Goal: Information Seeking & Learning: Learn about a topic

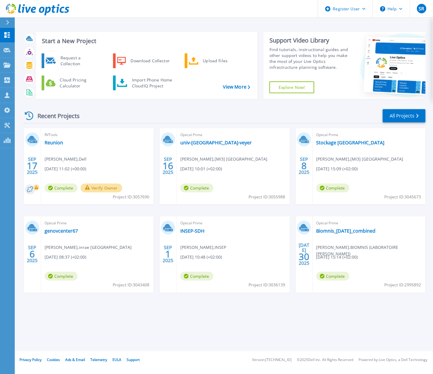
click at [214, 351] on html "Register User Help SR Utilisateur Dell Sebastien Roux Sebastien.Roux@dell.com D…" at bounding box center [216, 175] width 433 height 351
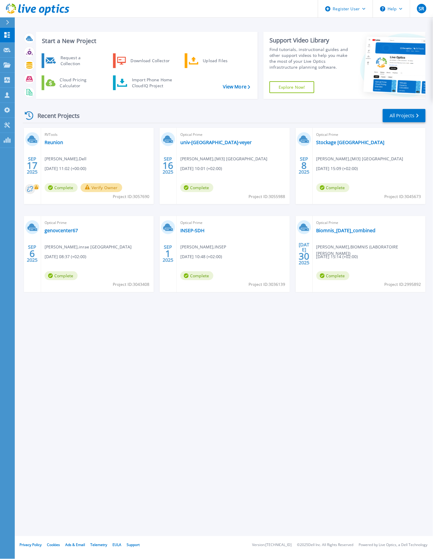
click at [206, 421] on div "Start a New Project Request a Collection Download Collector Upload Files Cloud …" at bounding box center [224, 268] width 418 height 537
click at [386, 352] on div "Start a New Project Request a Collection Download Collector Upload Files Cloud …" at bounding box center [224, 268] width 418 height 537
drag, startPoint x: 217, startPoint y: 471, endPoint x: 223, endPoint y: 463, distance: 9.5
click at [217, 471] on div "Start a New Project Request a Collection Download Collector Upload Files Cloud …" at bounding box center [224, 268] width 418 height 537
click at [382, 378] on div "Start a New Project Request a Collection Download Collector Upload Files Cloud …" at bounding box center [224, 268] width 418 height 537
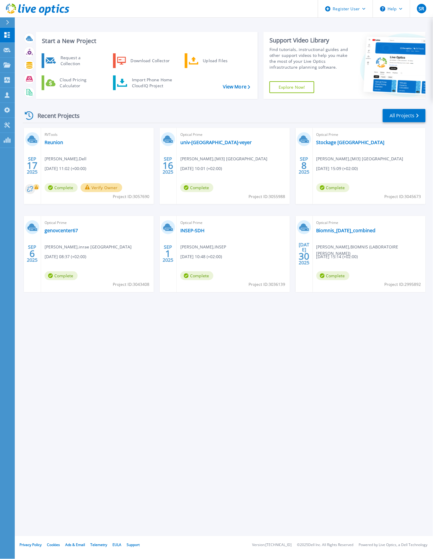
click at [350, 422] on div "Start a New Project Request a Collection Download Collector Upload Files Cloud …" at bounding box center [224, 268] width 418 height 537
click at [241, 413] on div "Start a New Project Request a Collection Download Collector Upload Files Cloud …" at bounding box center [224, 268] width 418 height 537
drag, startPoint x: 216, startPoint y: 366, endPoint x: 213, endPoint y: 308, distance: 57.8
click at [216, 366] on div "Start a New Project Request a Collection Download Collector Upload Files Cloud …" at bounding box center [224, 268] width 418 height 537
click at [18, 66] on p "Projects" at bounding box center [23, 65] width 16 height 15
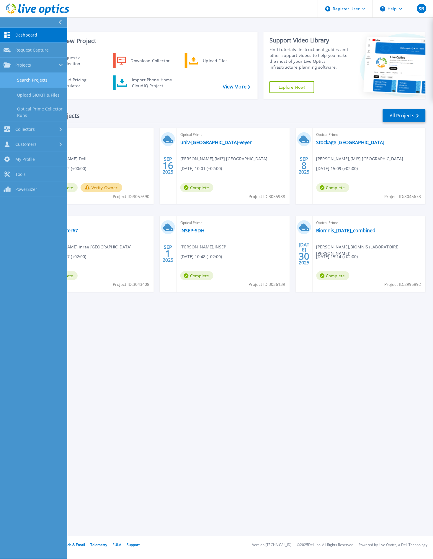
click at [42, 80] on link "Search Projects" at bounding box center [33, 80] width 67 height 15
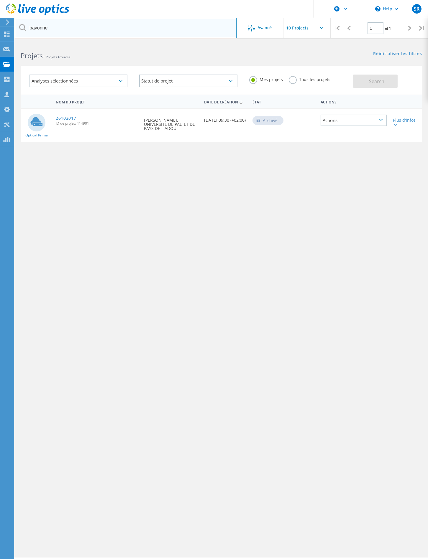
drag, startPoint x: 64, startPoint y: 29, endPoint x: 25, endPoint y: 30, distance: 38.9
click at [25, 30] on div "bayonne" at bounding box center [125, 28] width 221 height 21
type input "burdin"
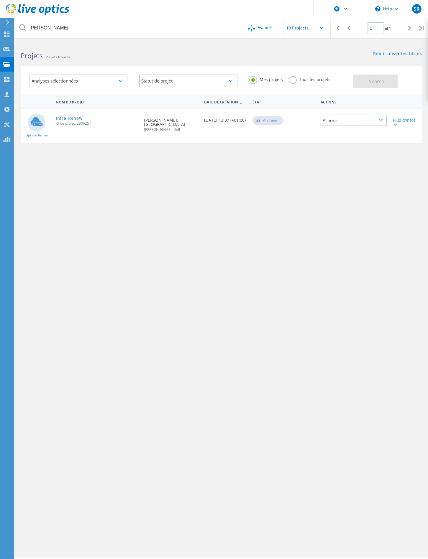
click at [69, 118] on link "Infra_Renew" at bounding box center [69, 118] width 27 height 4
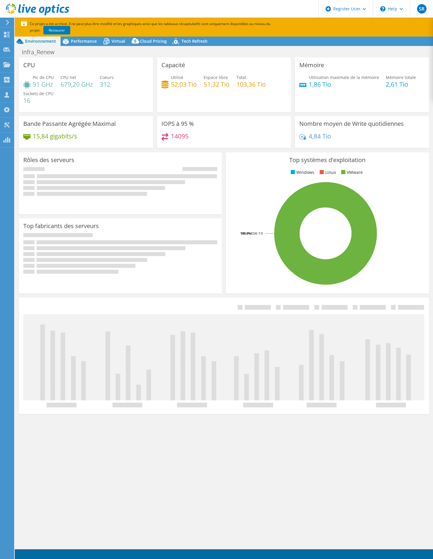
select select "USD"
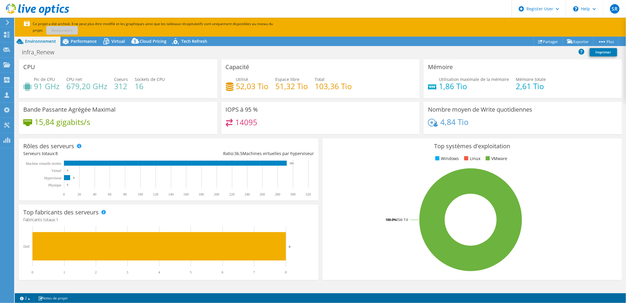
click at [379, 126] on div "14095" at bounding box center [321, 125] width 190 height 13
drag, startPoint x: 234, startPoint y: 87, endPoint x: 268, endPoint y: 84, distance: 34.0
click at [268, 84] on div "Utilisé 52,03 Tio Espace libre 51,32 Tio Total 103,36 Tio" at bounding box center [321, 85] width 190 height 19
drag, startPoint x: 268, startPoint y: 84, endPoint x: 295, endPoint y: 90, distance: 27.5
click at [295, 89] on h4 "51,32 Tio" at bounding box center [292, 86] width 33 height 6
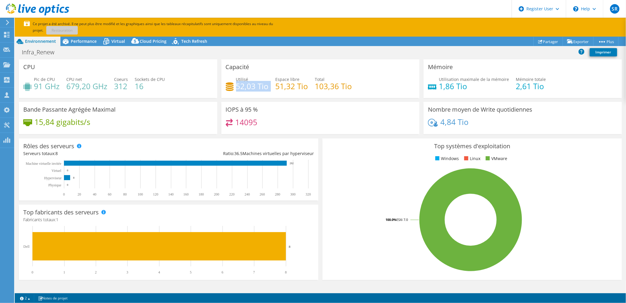
drag, startPoint x: 234, startPoint y: 86, endPoint x: 272, endPoint y: 84, distance: 37.8
click at [272, 84] on div "Utilisé 52,03 Tio Espace libre 51,32 Tio Total 103,36 Tio" at bounding box center [321, 85] width 190 height 19
drag, startPoint x: 272, startPoint y: 84, endPoint x: 281, endPoint y: 94, distance: 13.1
click at [281, 94] on div "Utilisé 52,03 Tio Espace libre 51,32 Tio Total 103,36 Tio" at bounding box center [321, 85] width 190 height 19
click at [84, 41] on span "Performance" at bounding box center [84, 41] width 26 height 6
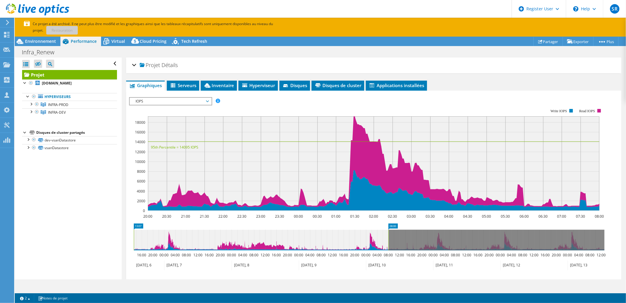
drag, startPoint x: 351, startPoint y: 226, endPoint x: 119, endPoint y: 228, distance: 232.7
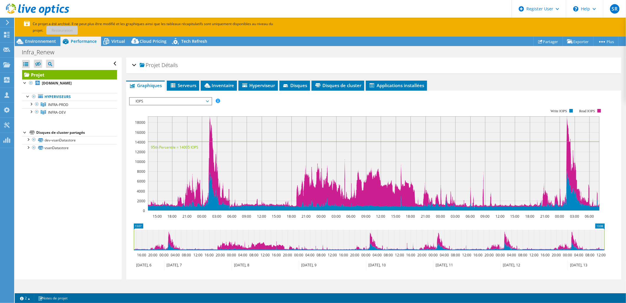
drag, startPoint x: 394, startPoint y: 224, endPoint x: 625, endPoint y: 226, distance: 231.2
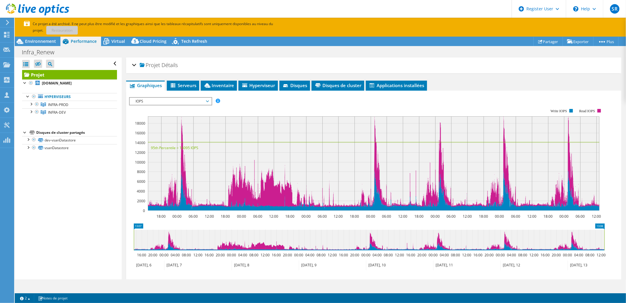
click at [70, 201] on div "Ouvrir tout Fermer tout Masquer les nœuds exclus Filtre de l'arborescence des p…" at bounding box center [68, 167] width 107 height 221
click at [432, 66] on div "Projet Détails" at bounding box center [374, 65] width 484 height 13
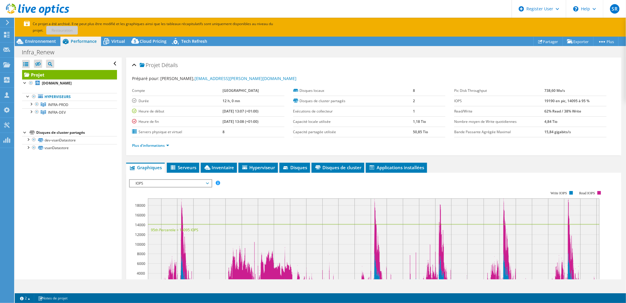
click at [167, 66] on span "Détails" at bounding box center [170, 64] width 16 height 7
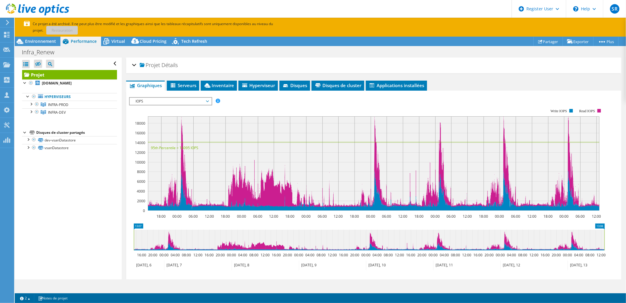
click at [45, 167] on div "Ouvrir tout Fermer tout Masquer les nœuds exclus Filtre de l'arborescence des p…" at bounding box center [68, 167] width 107 height 221
click at [32, 105] on div at bounding box center [31, 104] width 6 height 6
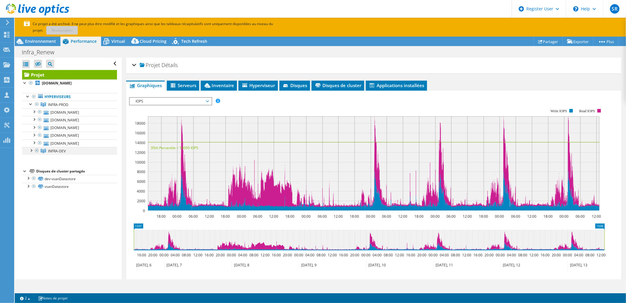
click at [36, 151] on div at bounding box center [37, 150] width 6 height 7
click at [33, 98] on div at bounding box center [34, 96] width 6 height 7
click at [110, 200] on div "Ouvrir tout Fermer tout Masquer les nœuds exclus Filtre de l'arborescence des p…" at bounding box center [68, 167] width 107 height 221
click at [90, 157] on ul "Hyperviseurs INFRA-PROD vsc26.inp-toulouse.fr" at bounding box center [69, 124] width 95 height 74
click at [56, 206] on div "Ouvrir tout Fermer tout Masquer les nœuds exclus Filtre de l'arborescence des p…" at bounding box center [68, 167] width 107 height 221
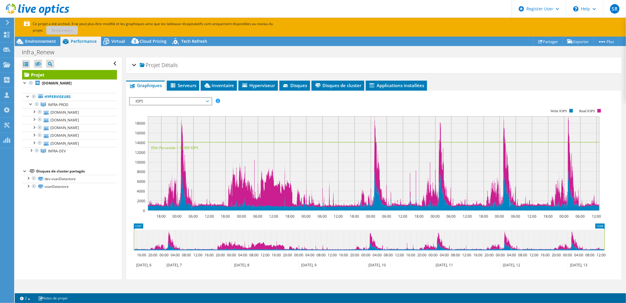
click at [74, 163] on div "Projet vsc19.inp-toulouse.fr Hyperviseurs INFRA-PROD" at bounding box center [69, 130] width 95 height 120
click at [30, 152] on div at bounding box center [31, 150] width 6 height 6
click at [432, 89] on ul "Graphiques Serveurs Inventaire Hyperviseur Disques Disques de cluster Applicati…" at bounding box center [373, 85] width 495 height 10
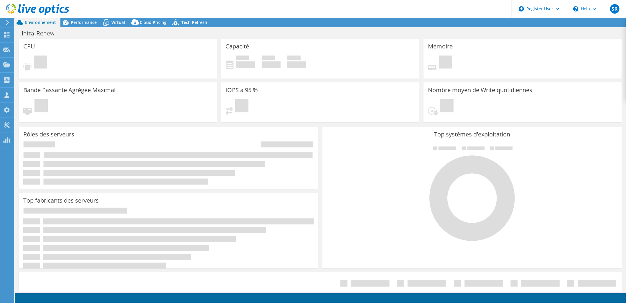
select select "USD"
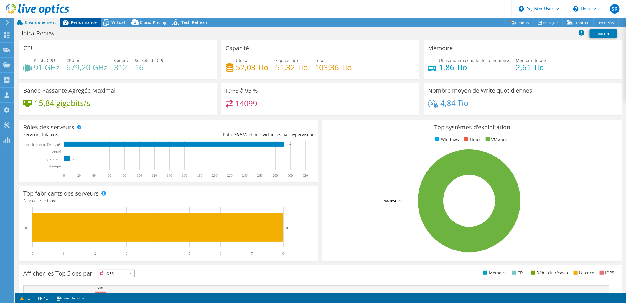
click at [89, 25] on span "Performance" at bounding box center [84, 22] width 26 height 6
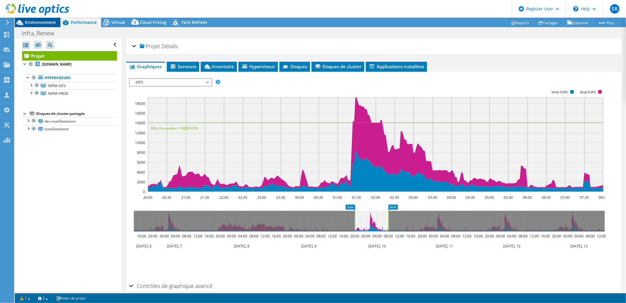
click at [48, 25] on span "Environnement" at bounding box center [40, 22] width 31 height 6
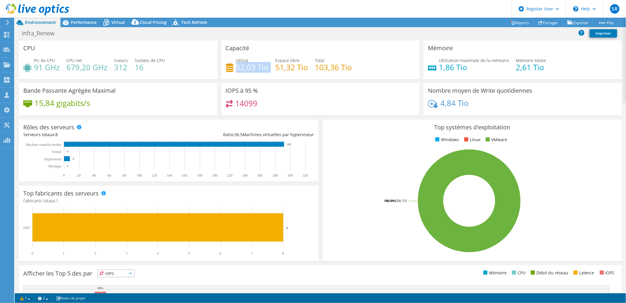
drag, startPoint x: 236, startPoint y: 66, endPoint x: 272, endPoint y: 65, distance: 35.7
click at [272, 65] on div "Utilisé 52,03 Tio Espace libre 51,32 Tio Total 103,36 Tio" at bounding box center [321, 66] width 190 height 19
drag, startPoint x: 272, startPoint y: 65, endPoint x: 329, endPoint y: 89, distance: 62.0
click at [329, 89] on div "IOPS à 95 % 14099" at bounding box center [320, 99] width 198 height 32
drag, startPoint x: 268, startPoint y: 68, endPoint x: 231, endPoint y: 67, distance: 37.2
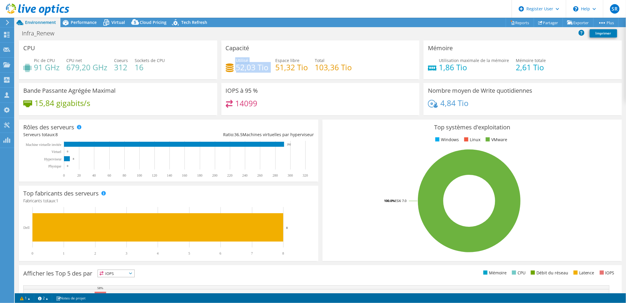
click at [231, 67] on div "Utilisé 52,03 Tio Espace libre 51,32 Tio Total 103,36 Tio" at bounding box center [321, 66] width 190 height 19
click at [305, 50] on div "Capacité Utilisé 52,03 Tio Espace libre 51,32 Tio Total 103,36 Tio" at bounding box center [320, 59] width 198 height 39
click at [97, 27] on div "Performance" at bounding box center [80, 22] width 41 height 9
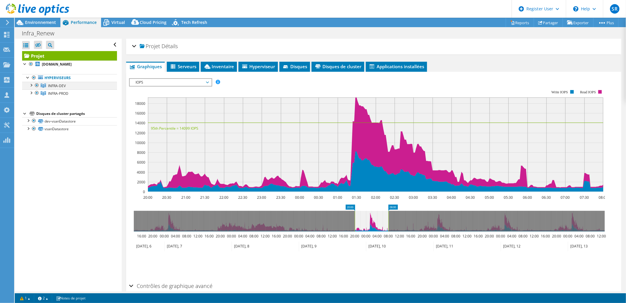
click at [32, 83] on div at bounding box center [31, 85] width 6 height 6
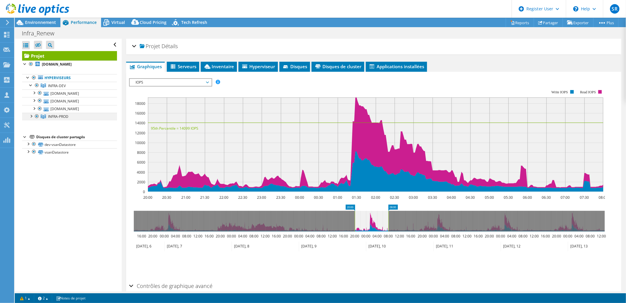
click at [30, 117] on div at bounding box center [31, 116] width 6 height 6
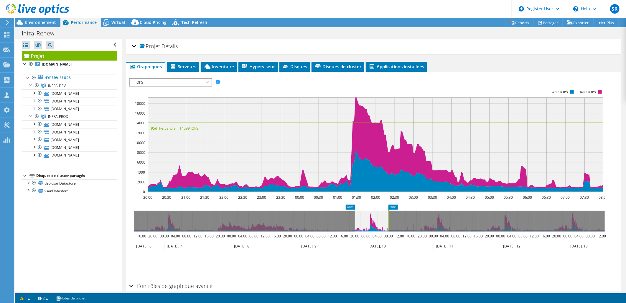
click at [73, 236] on div "Ouvrir tout Fermer tout Masquer les nœuds exclus Filtre de l'arborescence des p…" at bounding box center [68, 165] width 107 height 252
click at [190, 64] on span "Serveurs" at bounding box center [183, 66] width 27 height 6
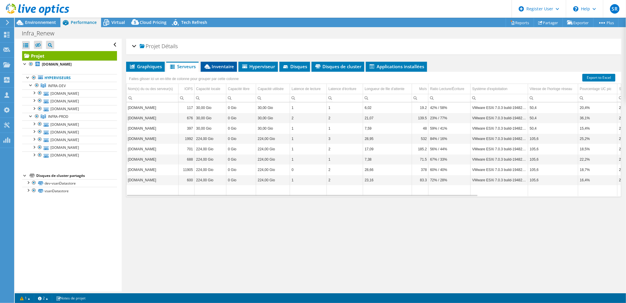
click at [223, 68] on span "Inventaire" at bounding box center [219, 66] width 30 height 6
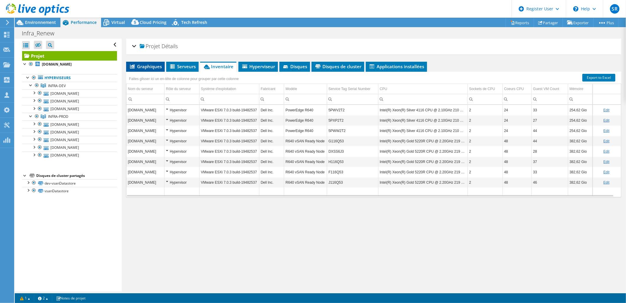
click at [154, 68] on span "Graphiques" at bounding box center [145, 66] width 33 height 6
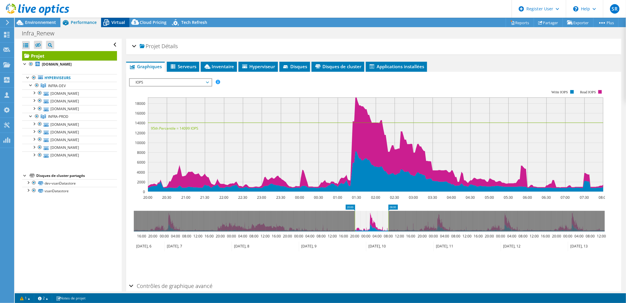
click at [118, 24] on span "Virtual" at bounding box center [118, 22] width 14 height 6
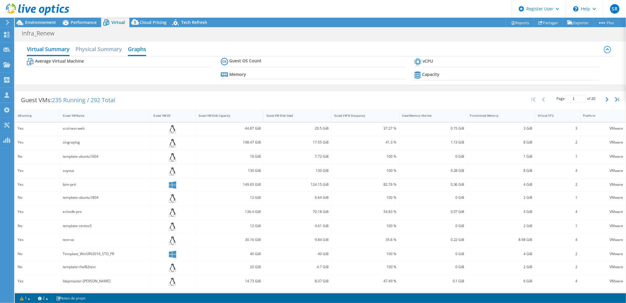
click at [137, 53] on h2 "Graphs" at bounding box center [137, 49] width 18 height 13
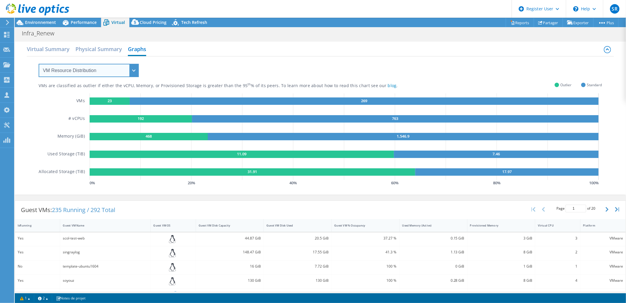
click at [128, 71] on select "VM Resource Distribution Provisioning Contrast Over Provisioning" at bounding box center [89, 70] width 100 height 13
select select "Over Provisioning"
click at [39, 64] on select "VM Resource Distribution Provisioning Contrast Over Provisioning" at bounding box center [89, 70] width 100 height 13
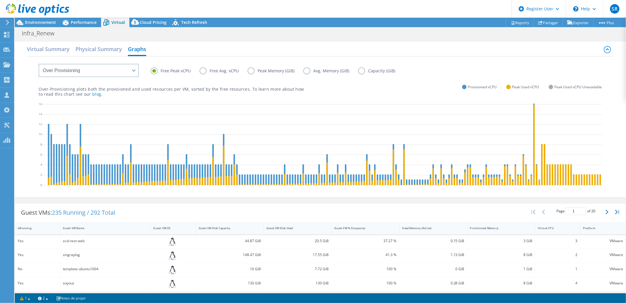
click at [277, 70] on label "Peak Memory (GiB)" at bounding box center [276, 70] width 56 height 7
click at [0, 0] on input "Peak Memory (GiB)" at bounding box center [0, 0] width 0 height 0
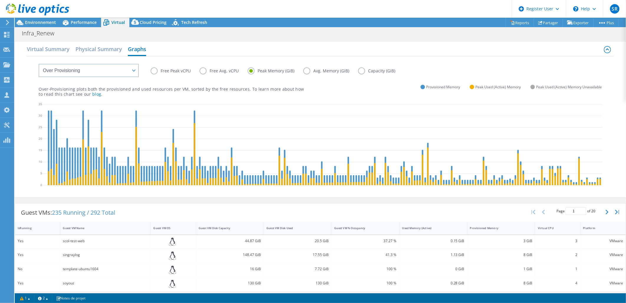
click at [348, 92] on div "Over-Provisioning plots both the provisioned and used resources per VM, sorted …" at bounding box center [320, 86] width 563 height 20
click at [88, 21] on span "Performance" at bounding box center [84, 22] width 26 height 6
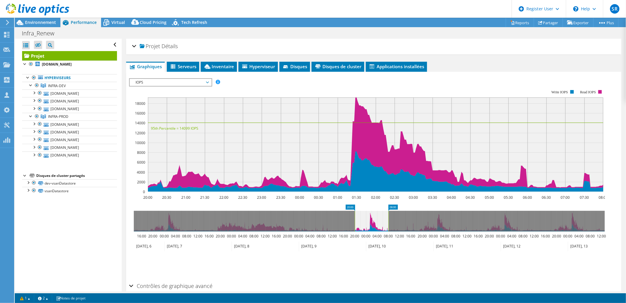
click at [206, 80] on span "IOPS" at bounding box center [171, 82] width 76 height 7
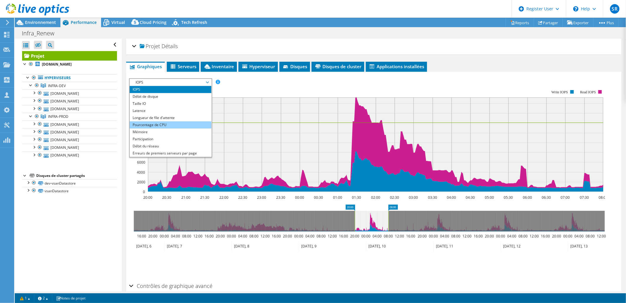
click at [172, 126] on li "Pourcentage de CPU" at bounding box center [171, 124] width 82 height 7
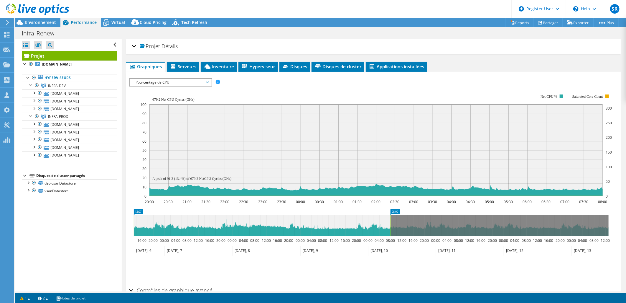
drag, startPoint x: 355, startPoint y: 213, endPoint x: 102, endPoint y: 216, distance: 253.0
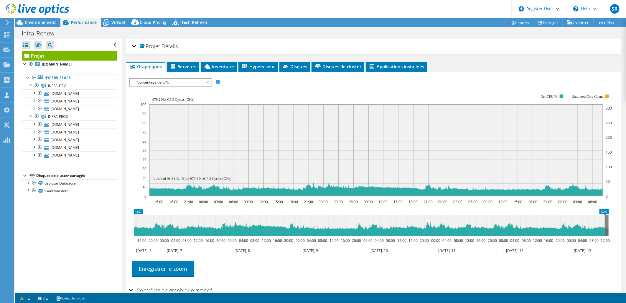
drag, startPoint x: 392, startPoint y: 210, endPoint x: 635, endPoint y: 143, distance: 252.5
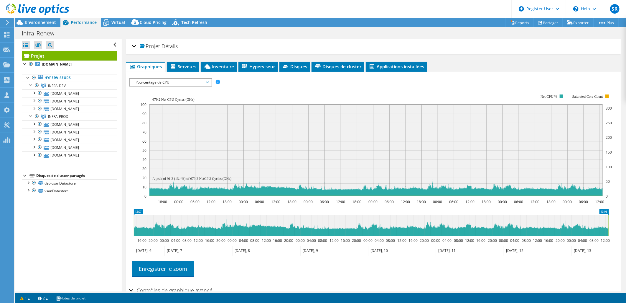
drag, startPoint x: 478, startPoint y: 88, endPoint x: 603, endPoint y: 71, distance: 126.4
click at [478, 88] on rect at bounding box center [376, 145] width 472 height 118
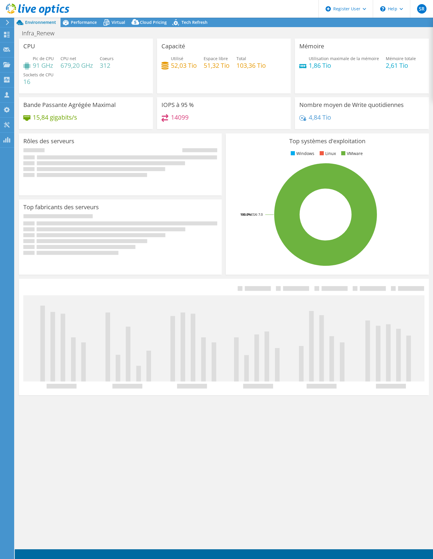
select select "USD"
